Goal: Subscribe to service/newsletter

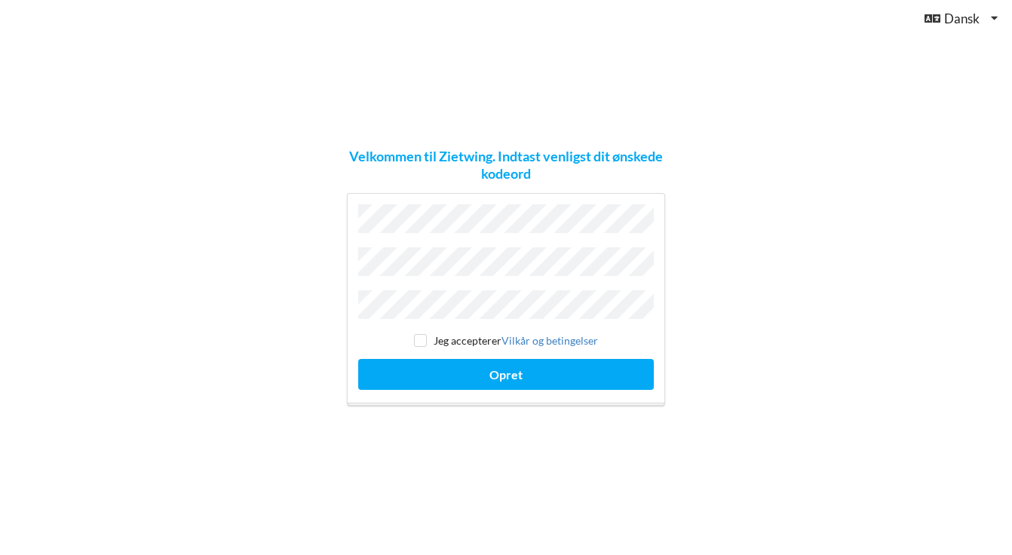
click at [474, 248] on div "Jeg accepterer Vilkår og betingelser Opret" at bounding box center [506, 299] width 318 height 213
click at [424, 335] on input "checkbox" at bounding box center [420, 340] width 13 height 13
checkbox input "true"
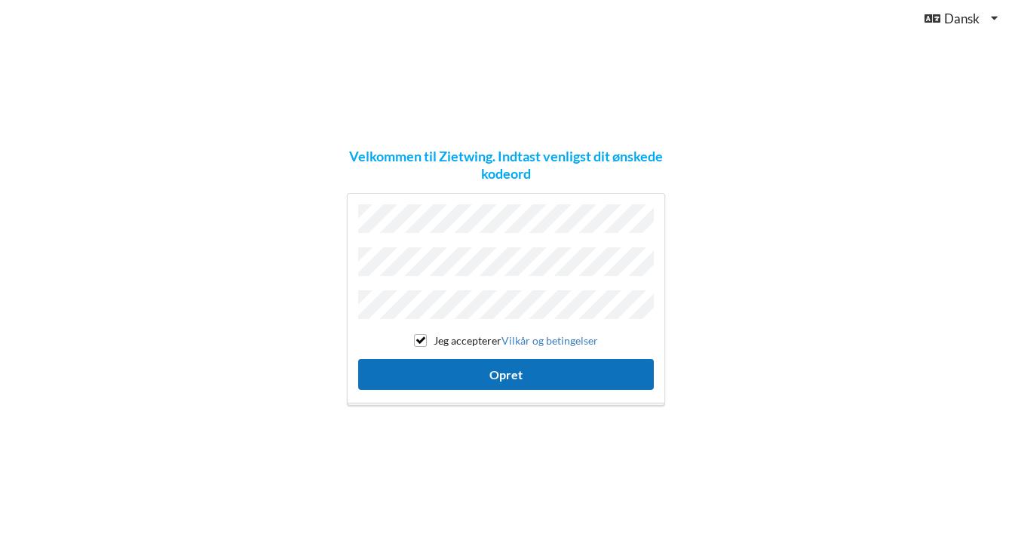
click at [508, 371] on button "Opret" at bounding box center [506, 374] width 296 height 31
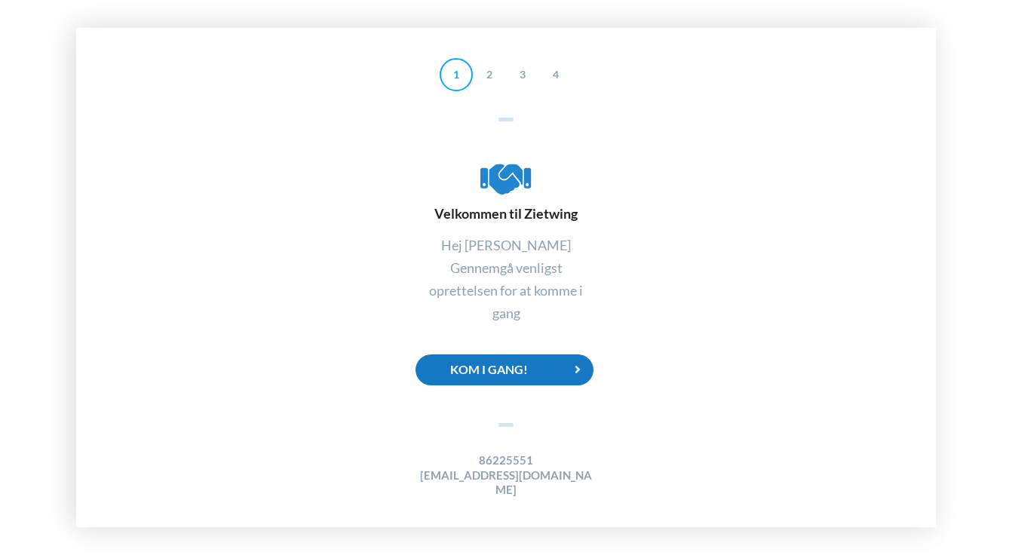
click at [513, 376] on div "Kom i gang!" at bounding box center [505, 370] width 178 height 31
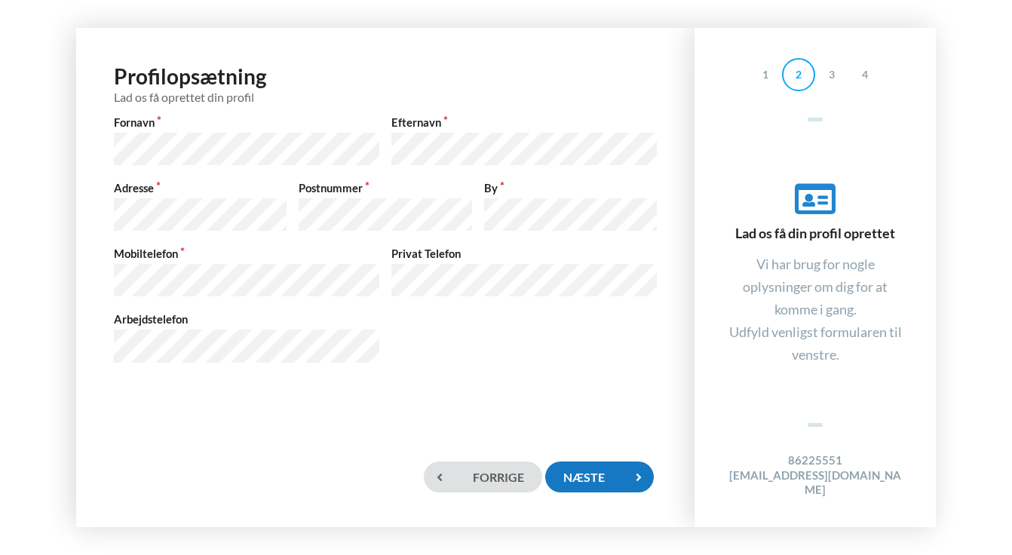
click at [622, 472] on div "Næste" at bounding box center [599, 477] width 109 height 31
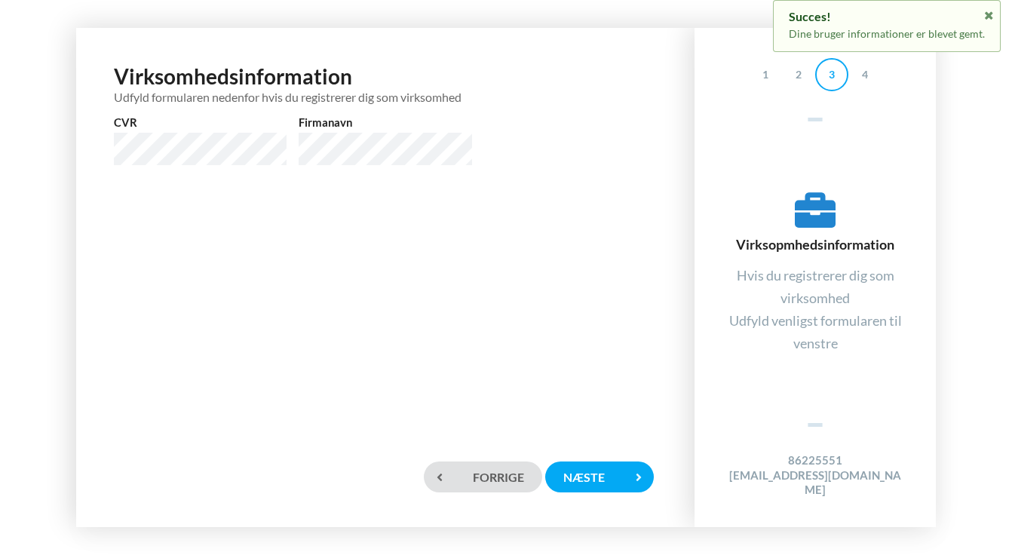
click at [348, 180] on div "Virksomhedsinformation Udfyld formularen nedenfor hvis du registrerer dig som v…" at bounding box center [385, 123] width 589 height 160
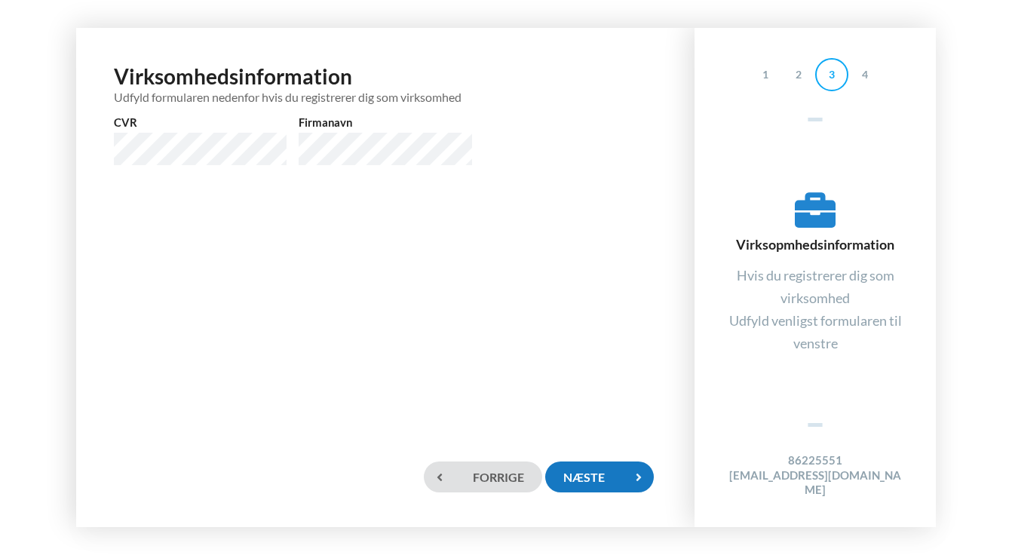
click at [598, 481] on div "Næste" at bounding box center [599, 477] width 109 height 31
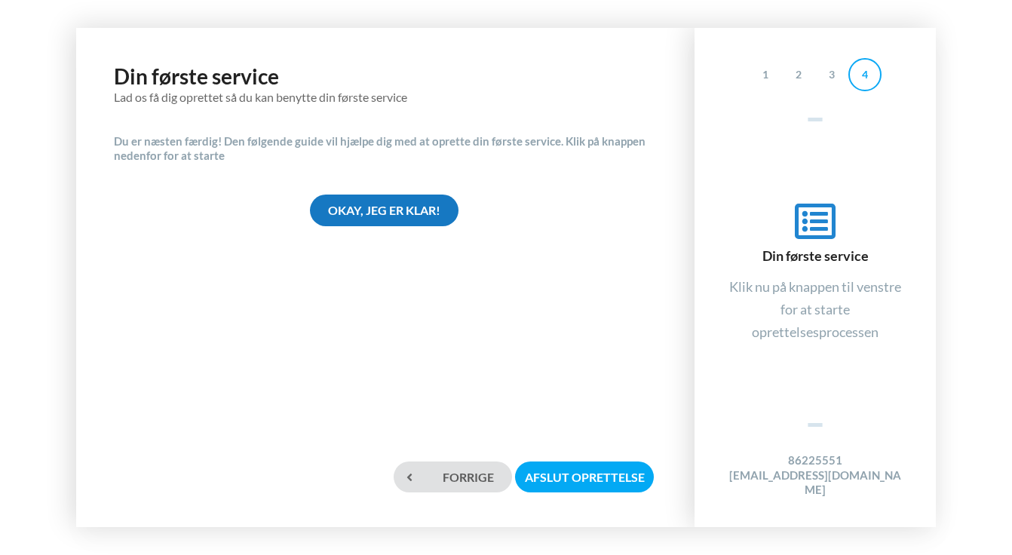
click at [419, 210] on div "Okay, jeg er klar!" at bounding box center [384, 210] width 149 height 31
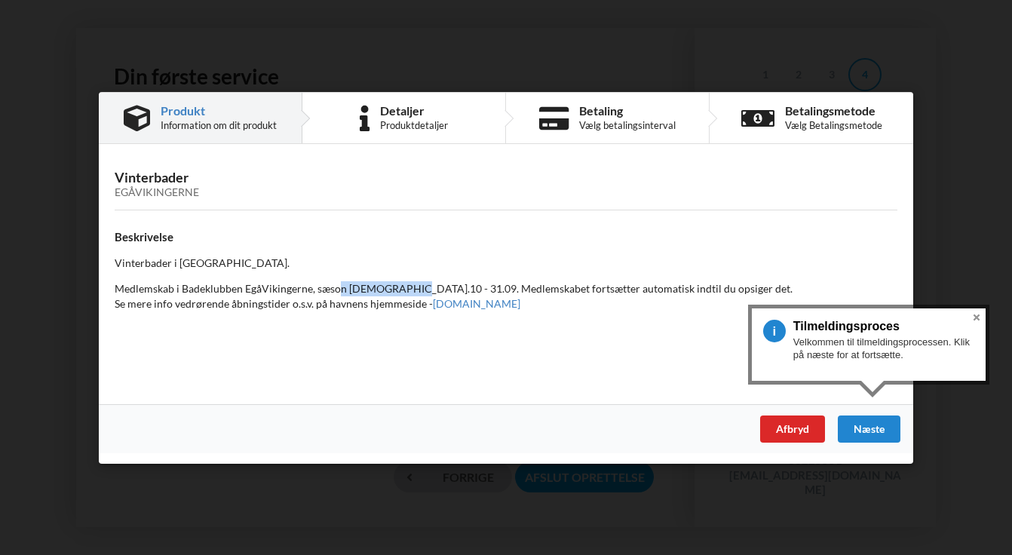
drag, startPoint x: 339, startPoint y: 288, endPoint x: 401, endPoint y: 284, distance: 62.0
click at [401, 284] on p "Medlemskab i Badeklubben EgåVikingerne, sæson [DEMOGRAPHIC_DATA].10 - 31.09. Me…" at bounding box center [506, 296] width 783 height 30
click at [976, 316] on button "Close" at bounding box center [977, 318] width 18 height 18
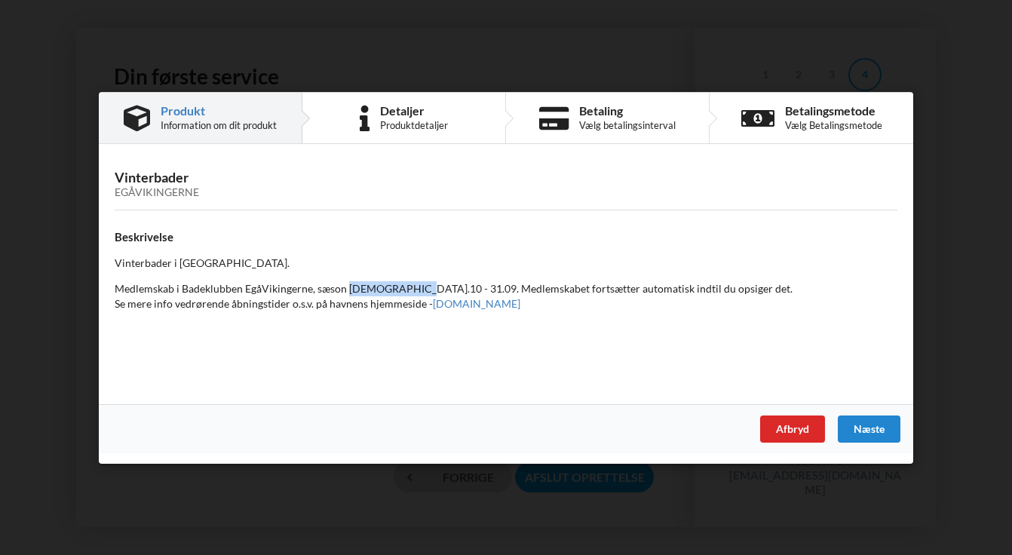
drag, startPoint x: 348, startPoint y: 290, endPoint x: 407, endPoint y: 285, distance: 59.0
click at [407, 285] on p "Medlemskab i Badeklubben EgåVikingerne, sæson [DEMOGRAPHIC_DATA].10 - 31.09. Me…" at bounding box center [506, 296] width 783 height 30
drag, startPoint x: 383, startPoint y: 288, endPoint x: 407, endPoint y: 288, distance: 23.4
click at [407, 288] on p "Medlemskab i Badeklubben EgåVikingerne, sæson [DEMOGRAPHIC_DATA].10 - 31.09. Me…" at bounding box center [506, 296] width 783 height 30
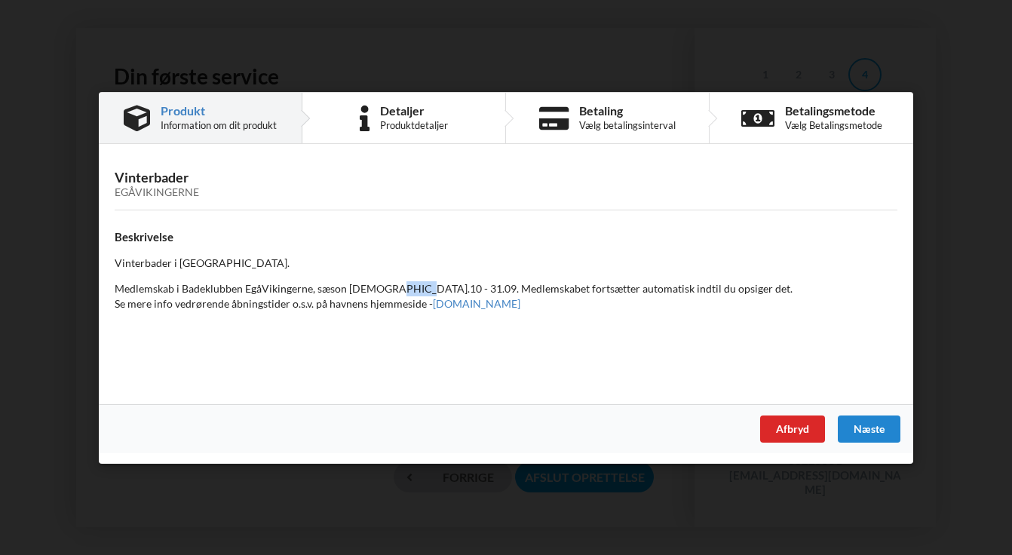
click at [408, 288] on p "Medlemskab i Badeklubben EgåVikingerne, sæson [DEMOGRAPHIC_DATA].10 - 31.09. Me…" at bounding box center [506, 296] width 783 height 30
click at [505, 301] on link "[DOMAIN_NAME]" at bounding box center [477, 302] width 88 height 13
click at [882, 428] on div "Næste" at bounding box center [869, 428] width 63 height 27
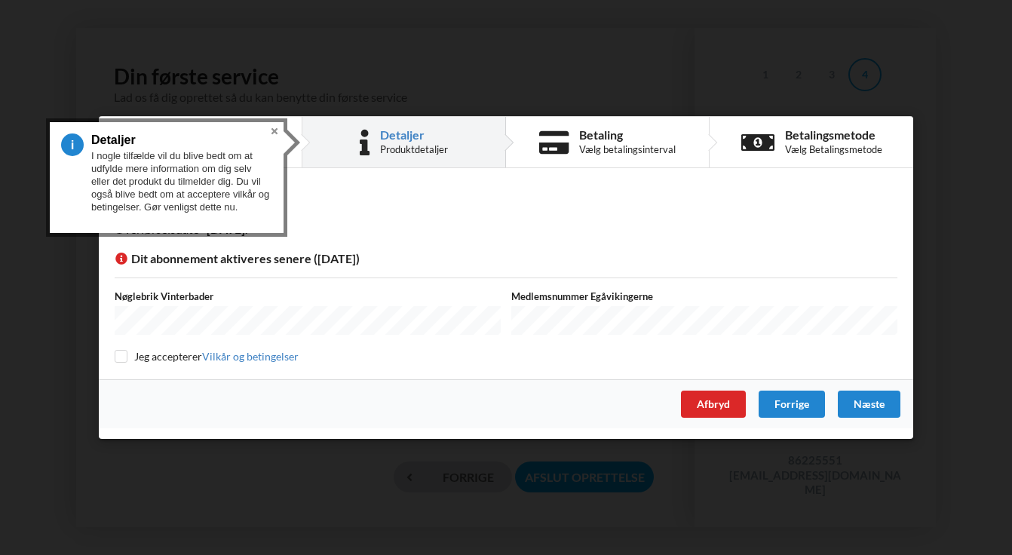
click at [304, 256] on span "Dit abonnement aktiveres senere ([DATE])" at bounding box center [237, 257] width 245 height 14
click at [329, 245] on div "Detaljer Overførselsdato - [DATE] Dit abonnement aktiveres senere ([DATE]) Nøgl…" at bounding box center [506, 279] width 815 height 201
click at [280, 345] on div "Nøglebrik Vinterbader Medlemsnummer Egåvikingerne Jeg accepterer [PERSON_NAME] …" at bounding box center [506, 327] width 783 height 74
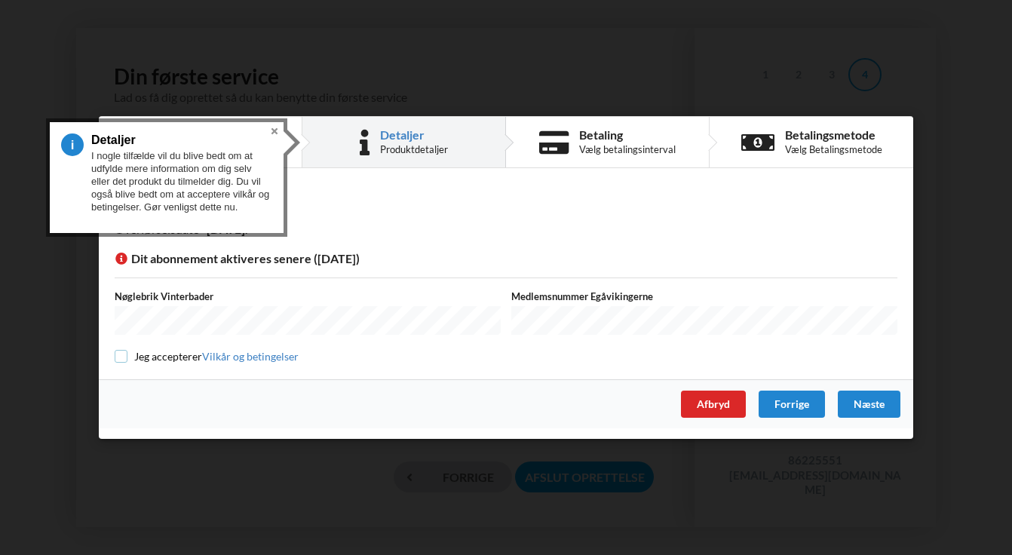
click at [124, 354] on input "checkbox" at bounding box center [121, 356] width 13 height 13
checkbox input "true"
click at [274, 130] on button "Close" at bounding box center [275, 131] width 18 height 18
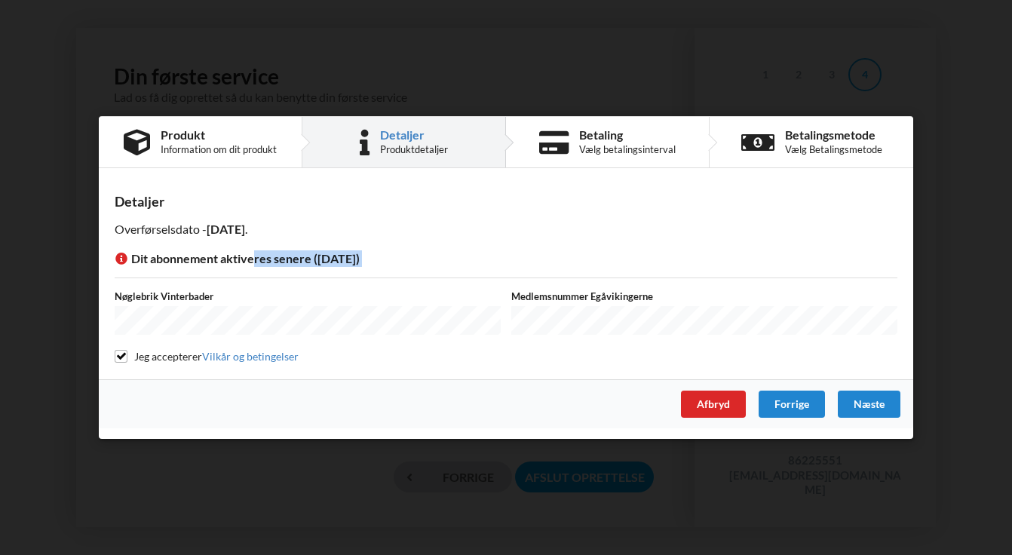
drag, startPoint x: 250, startPoint y: 264, endPoint x: 395, endPoint y: 271, distance: 145.0
click at [395, 271] on div "Detaljer Overførselsdato - [DATE] Dit abonnement aktiveres senere ([DATE]) Nøgl…" at bounding box center [506, 279] width 815 height 201
click at [325, 260] on span "Dit abonnement aktiveres senere ([DATE])" at bounding box center [237, 257] width 245 height 14
drag, startPoint x: 344, startPoint y: 263, endPoint x: 482, endPoint y: 263, distance: 138.1
click at [482, 263] on div "Dit abonnement aktiveres senere ([DATE])" at bounding box center [506, 258] width 783 height 17
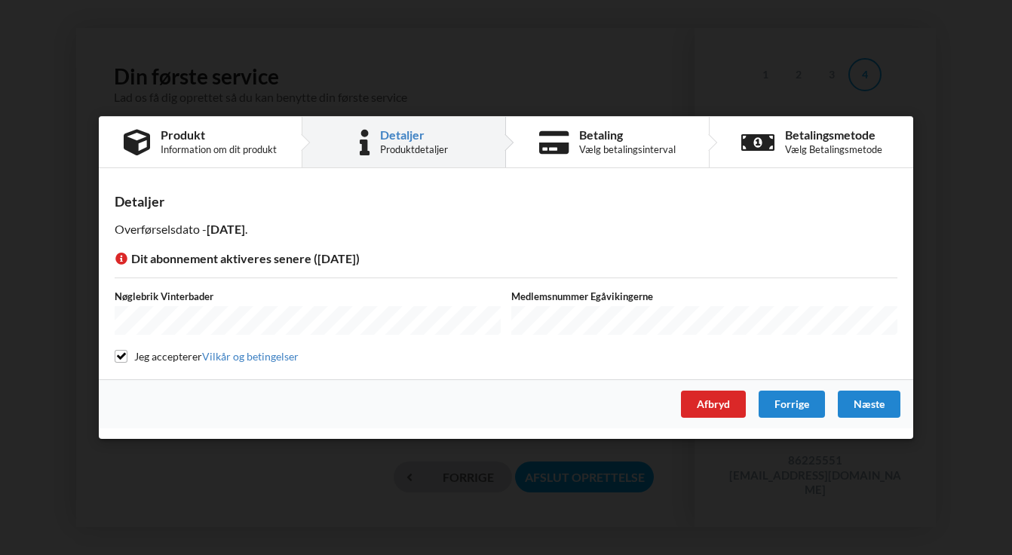
click at [176, 301] on label "Nøglebrik Vinterbader" at bounding box center [308, 297] width 386 height 14
click at [877, 402] on div "Næste" at bounding box center [869, 404] width 63 height 27
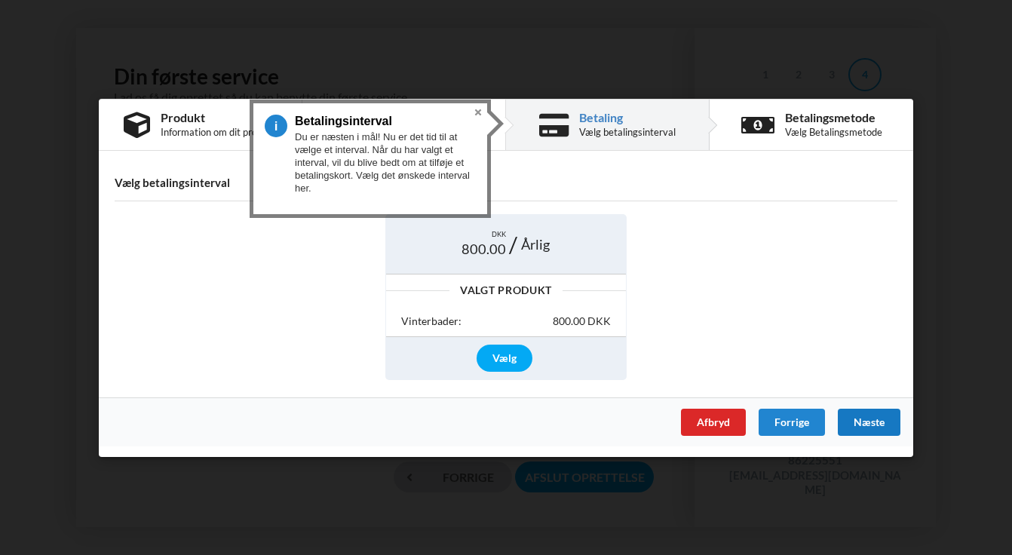
click at [869, 425] on div "Næste" at bounding box center [869, 421] width 63 height 27
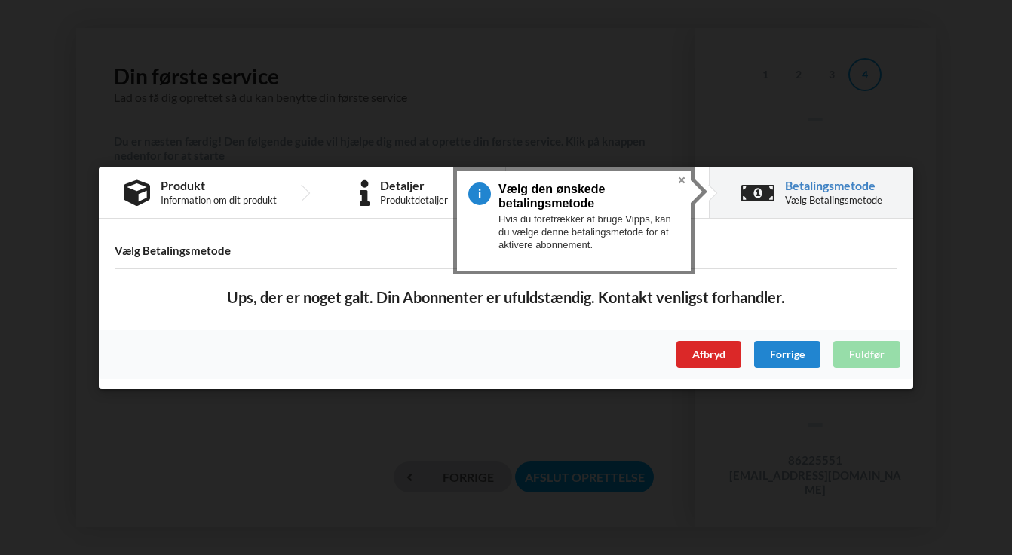
click at [767, 301] on b "Ups, der er noget galt. Din Abonnenter er ufuldstændig. Kontakt venligst forhan…" at bounding box center [506, 297] width 558 height 21
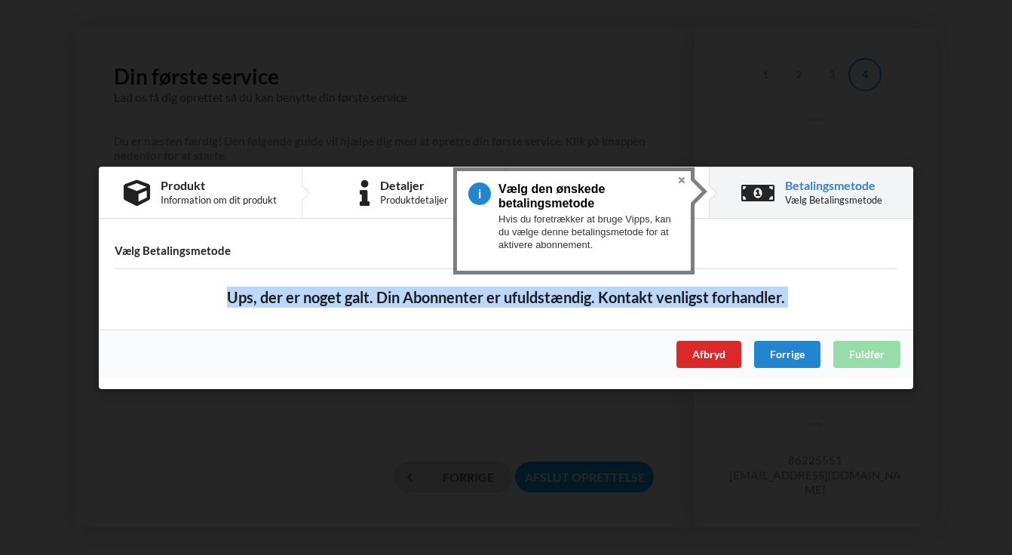
click at [767, 301] on b "Ups, der er noget galt. Din Abonnenter er ufuldstændig. Kontakt venligst forhan…" at bounding box center [506, 297] width 558 height 21
click at [718, 299] on b "Ups, der er noget galt. Din Abonnenter er ufuldstændig. Kontakt venligst forhan…" at bounding box center [506, 297] width 558 height 21
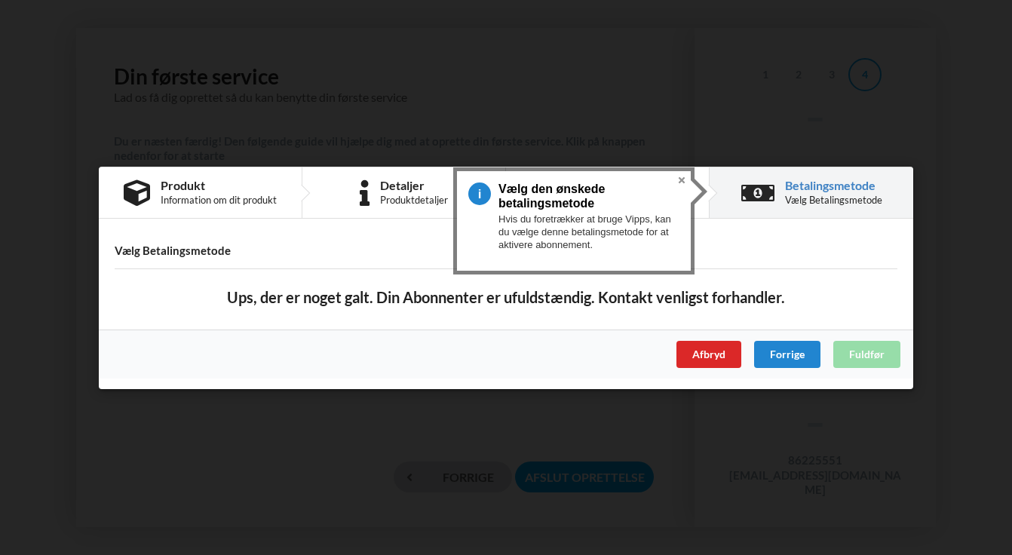
click at [687, 180] on button "Close" at bounding box center [682, 180] width 18 height 18
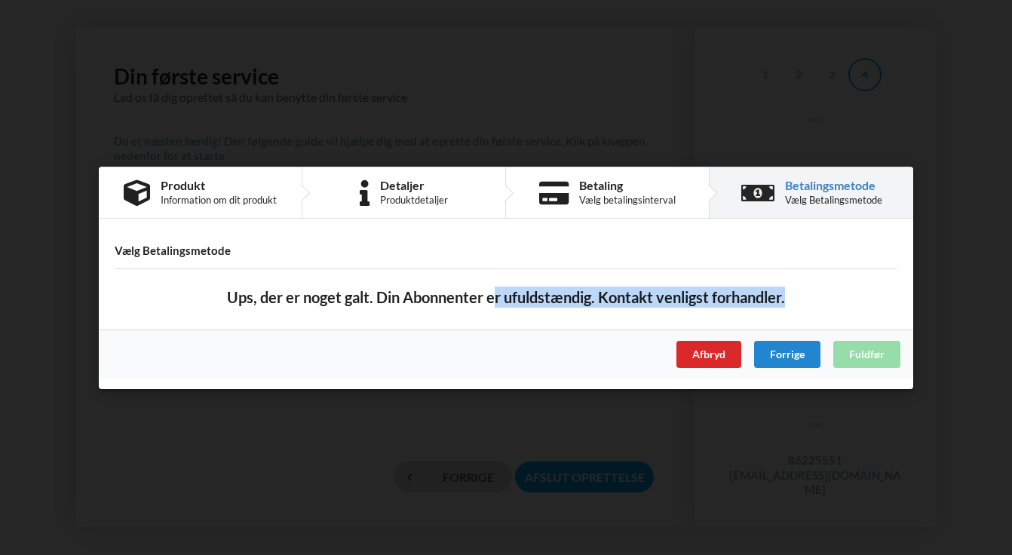
drag, startPoint x: 496, startPoint y: 296, endPoint x: 831, endPoint y: 355, distance: 340.2
click at [830, 353] on div "Produkt Information om dit produkt Detaljer Produktdetaljer Betaling Vælg betal…" at bounding box center [506, 278] width 815 height 223
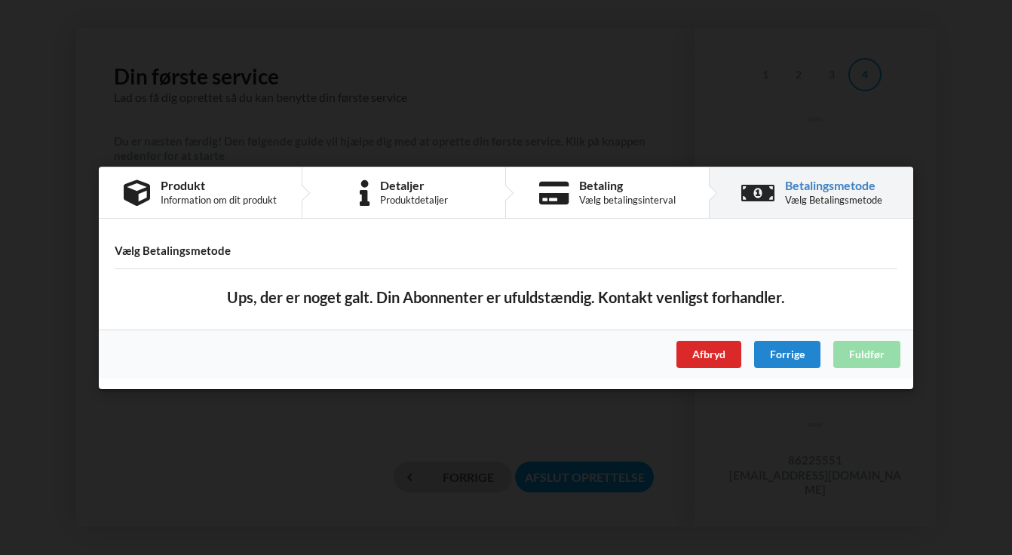
click at [848, 304] on div "Ups, der er noget galt. Din Abonnenter er ufuldstændig. Kontakt venligst forhan…" at bounding box center [506, 297] width 804 height 51
click at [771, 299] on b "Ups, der er noget galt. Din Abonnenter er ufuldstændig. Kontakt venligst forhan…" at bounding box center [506, 297] width 558 height 21
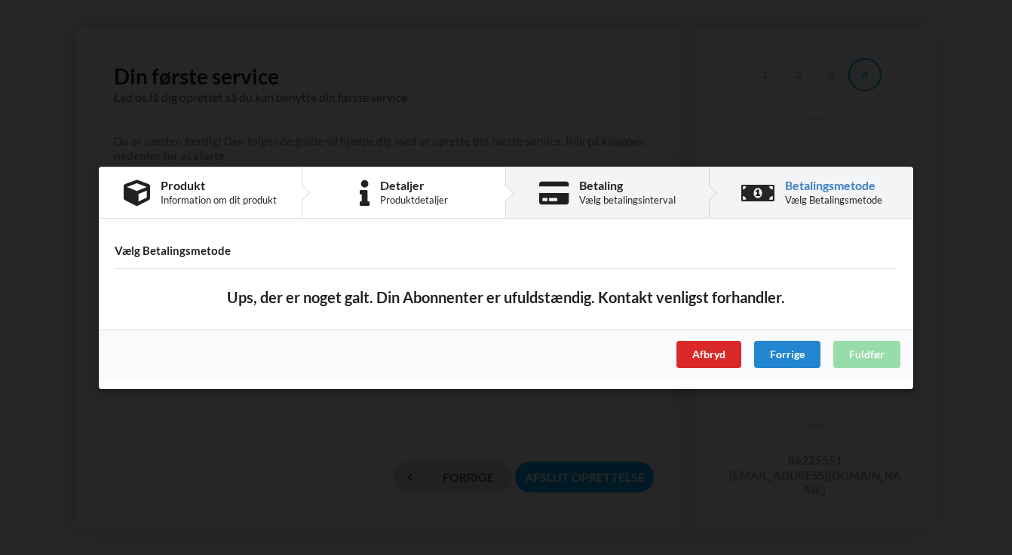
click at [585, 186] on div "Betaling" at bounding box center [627, 186] width 97 height 12
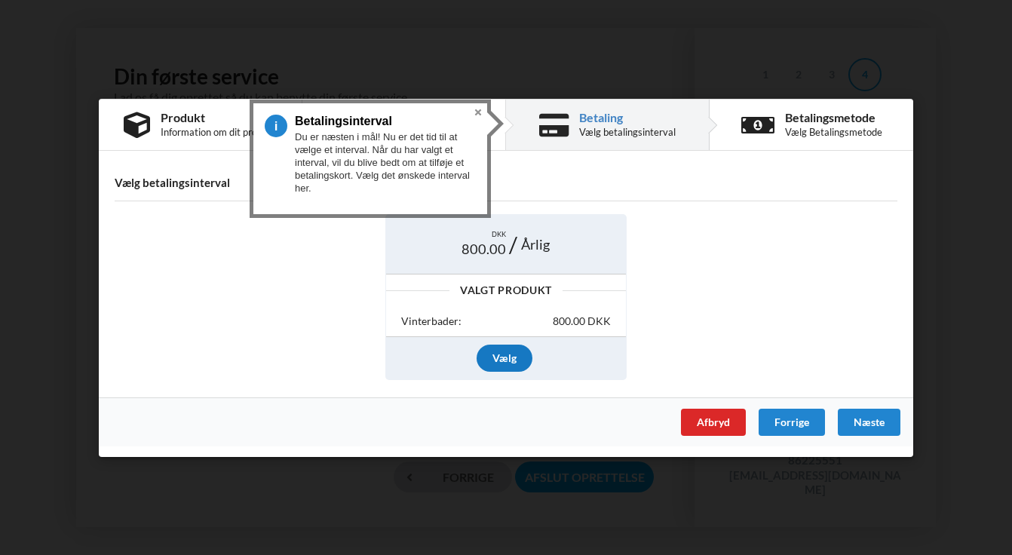
click at [503, 359] on div "Vælg" at bounding box center [505, 358] width 56 height 27
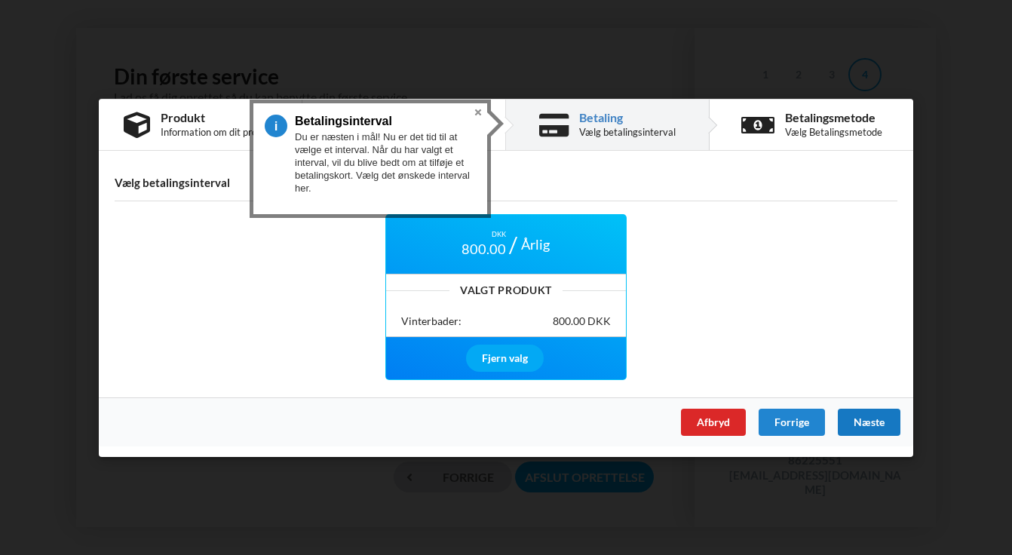
click at [865, 425] on div "Næste" at bounding box center [869, 421] width 63 height 27
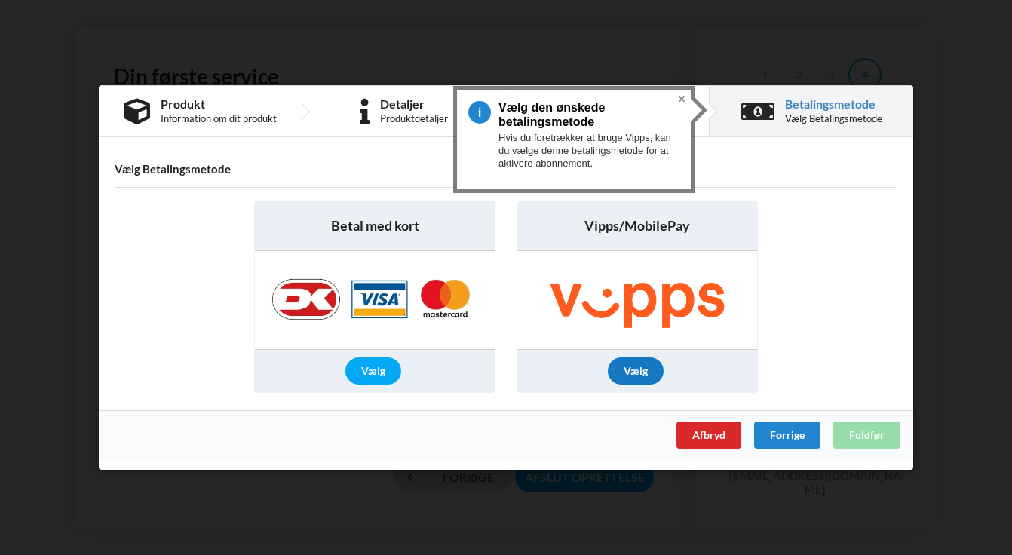
click at [634, 373] on div "Vælg" at bounding box center [636, 371] width 56 height 27
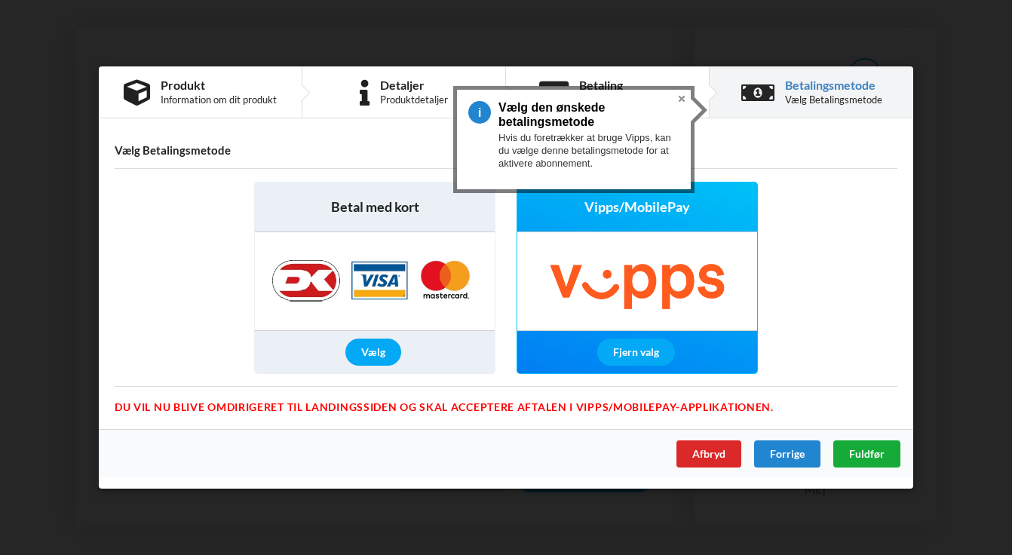
click at [878, 457] on span "Fuldfør" at bounding box center [866, 453] width 35 height 13
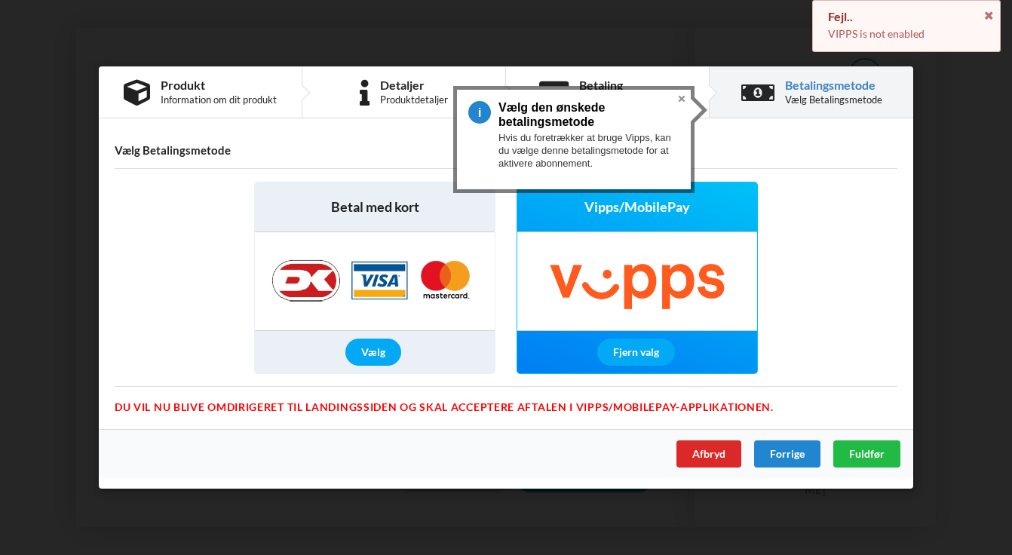
click at [672, 261] on img at bounding box center [638, 281] width 240 height 98
click at [683, 96] on button "Close" at bounding box center [682, 99] width 18 height 18
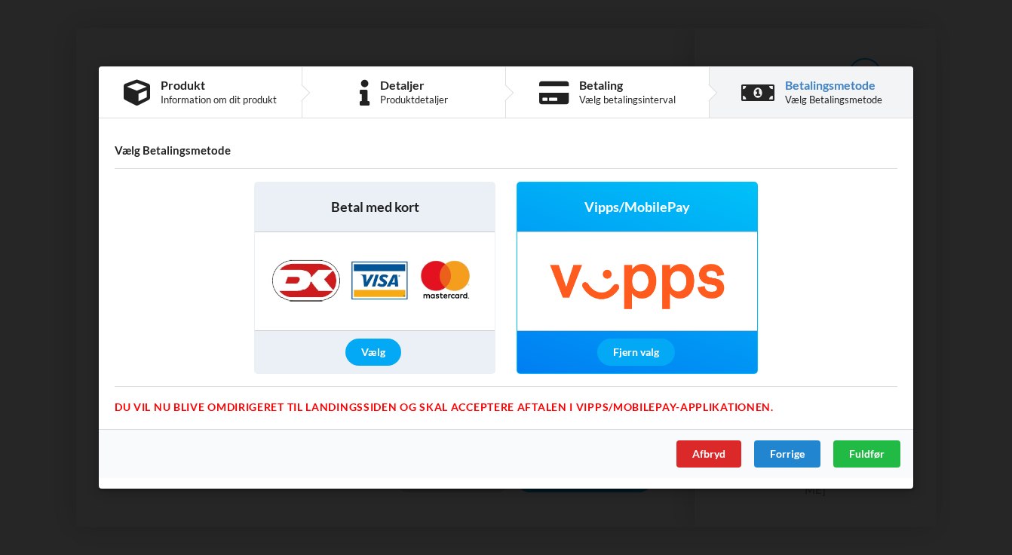
click at [619, 245] on img at bounding box center [638, 281] width 240 height 98
click at [628, 352] on div "Fjern valg" at bounding box center [636, 352] width 78 height 27
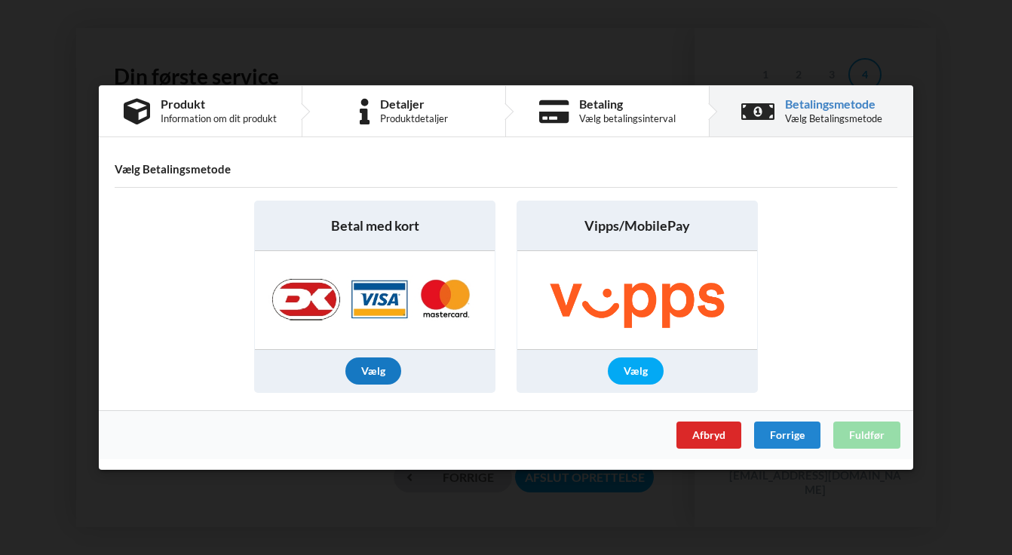
click at [373, 370] on div "Vælg" at bounding box center [374, 371] width 56 height 27
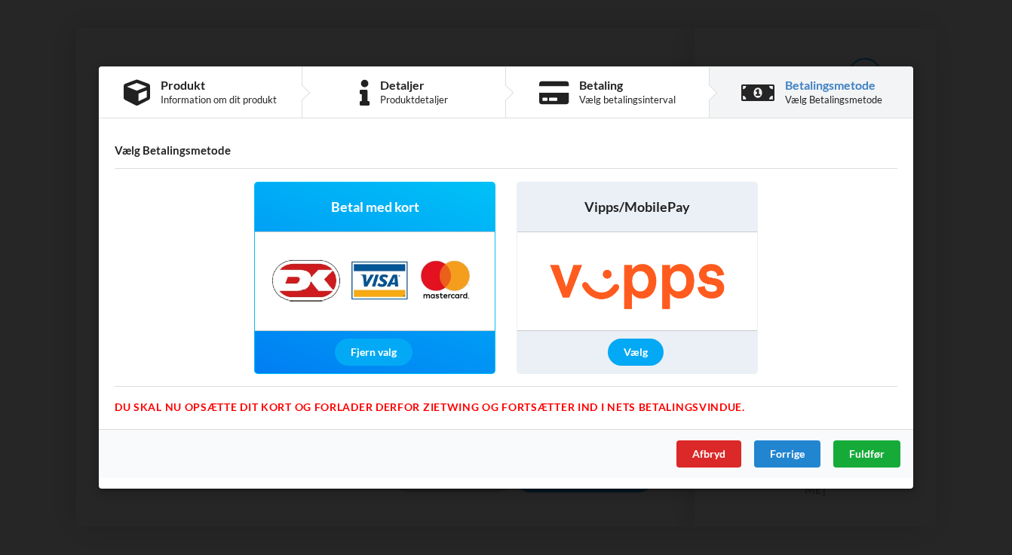
click at [865, 460] on div "Fuldfør" at bounding box center [867, 454] width 67 height 27
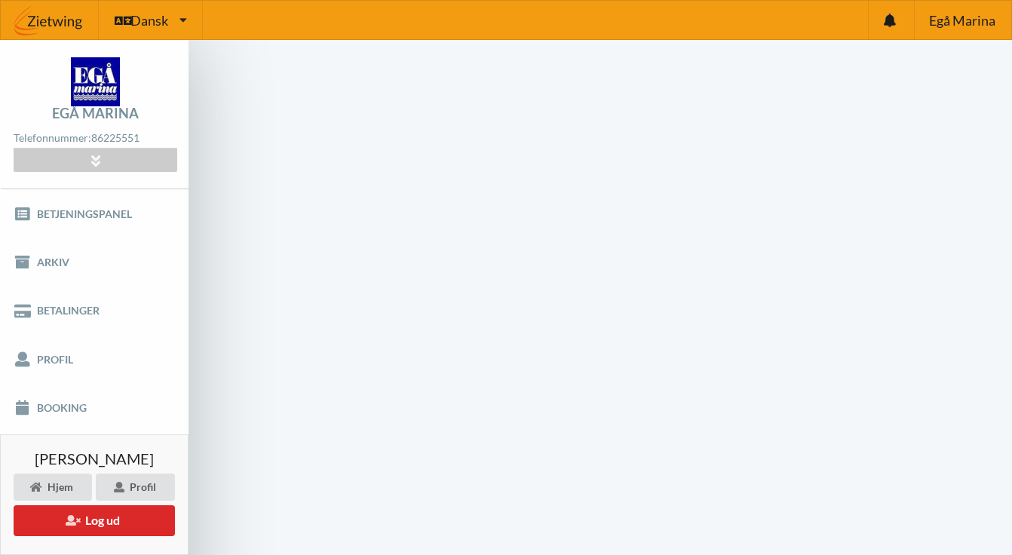
scroll to position [71, 0]
